Goal: Find specific page/section: Find specific page/section

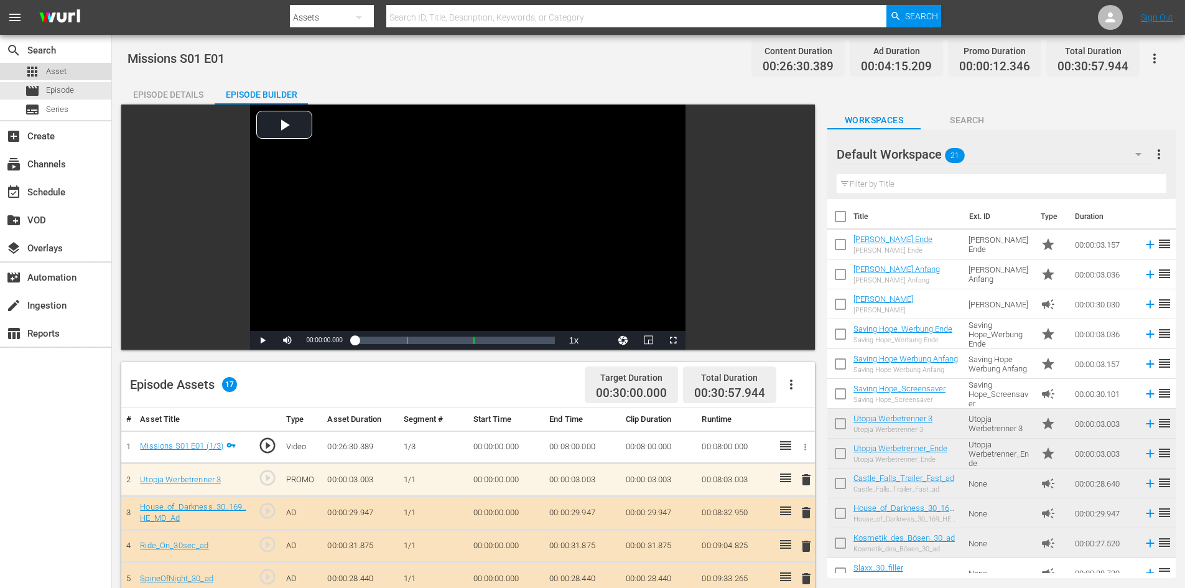
click at [67, 74] on div "apps Asset" at bounding box center [55, 71] width 111 height 17
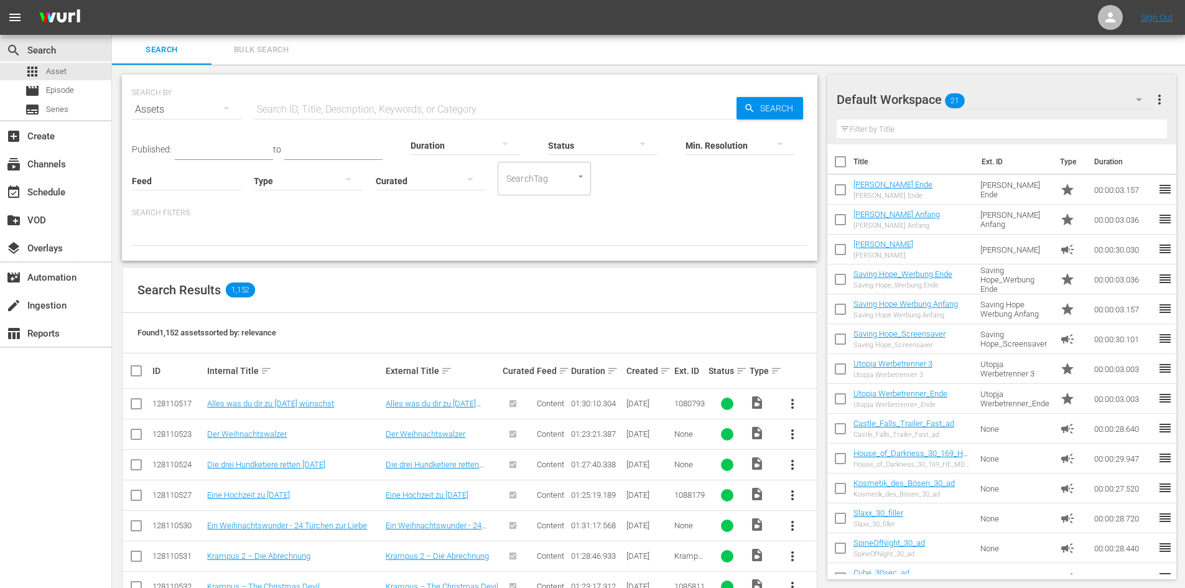
click at [404, 110] on input "text" at bounding box center [495, 110] width 483 height 30
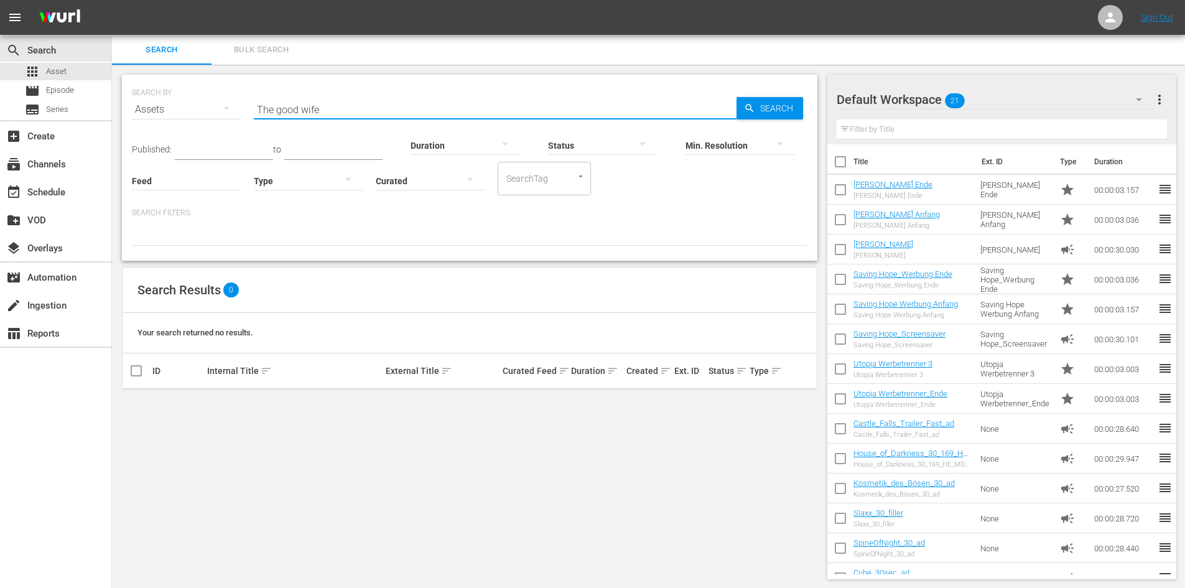
click at [279, 106] on input "The good wife" at bounding box center [495, 110] width 483 height 30
type input "G"
type input "M"
type input "b"
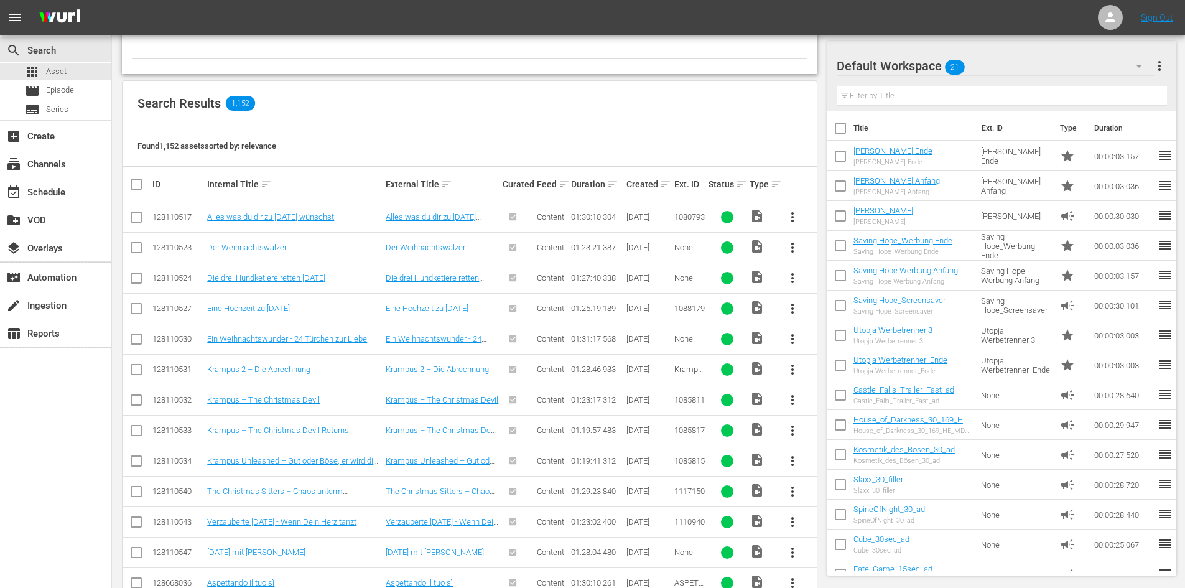
scroll to position [435, 0]
